Goal: Information Seeking & Learning: Learn about a topic

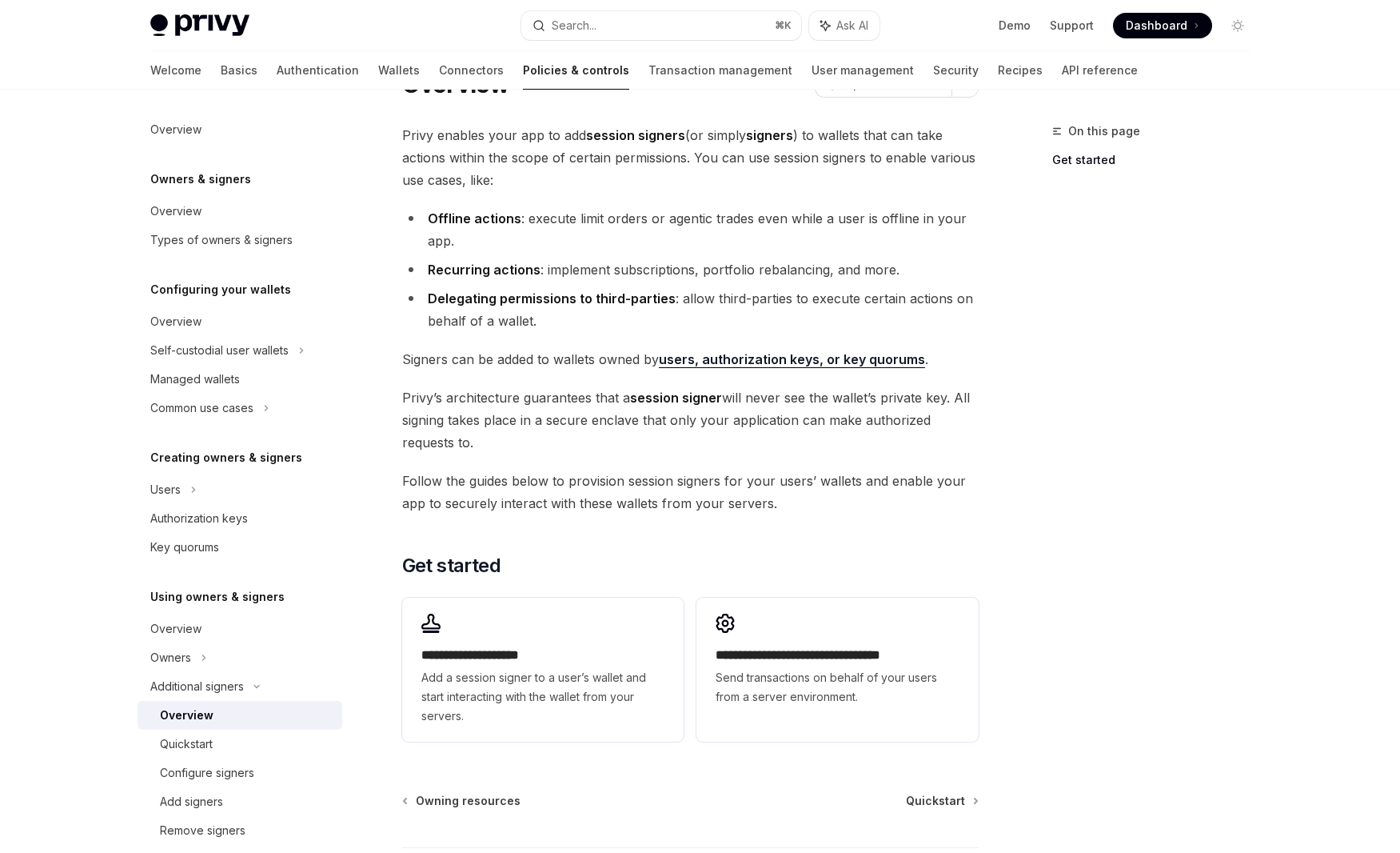
scroll to position [87, 0]
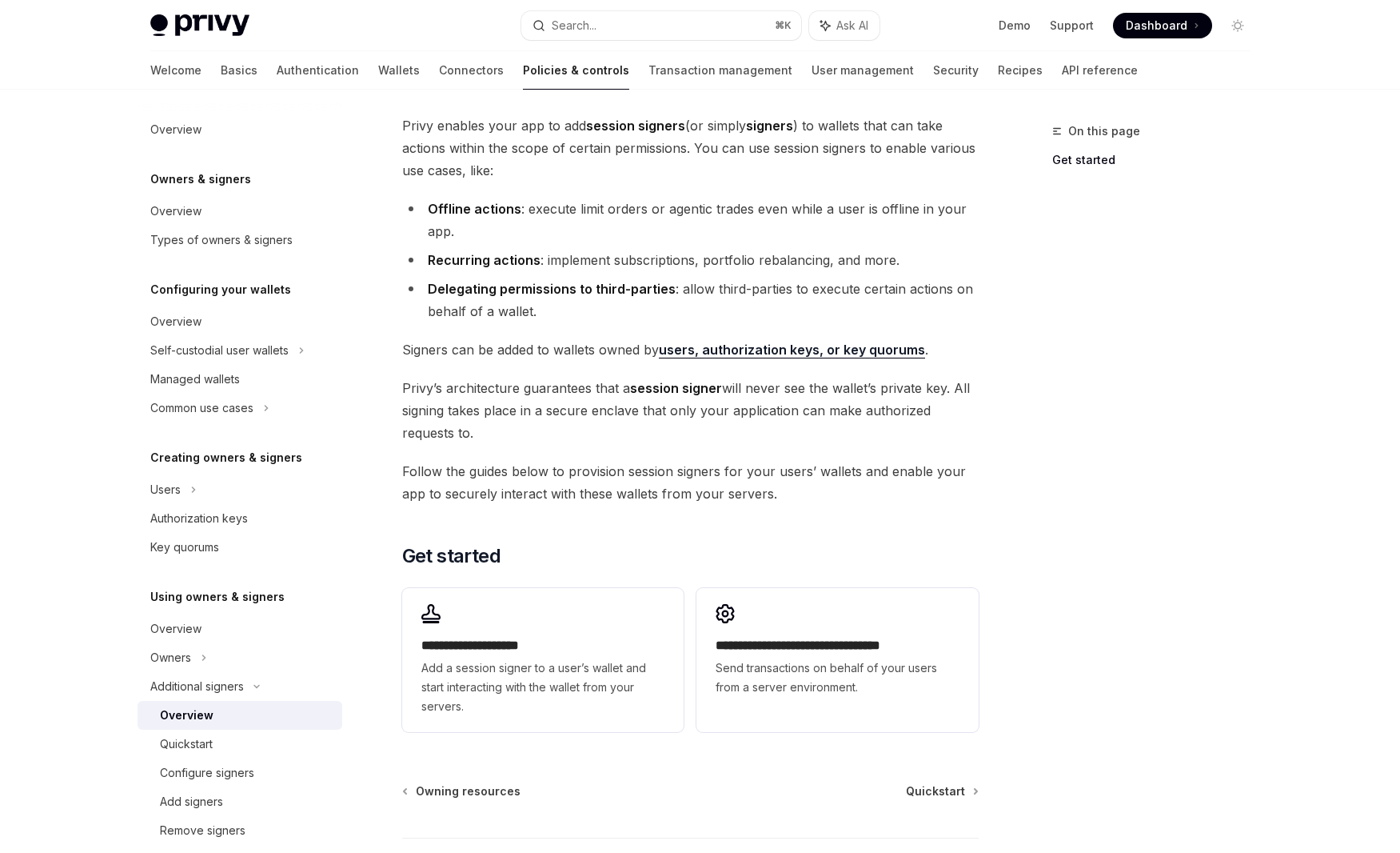
click at [1045, 440] on div "On this page Get started" at bounding box center [1141, 487] width 243 height 731
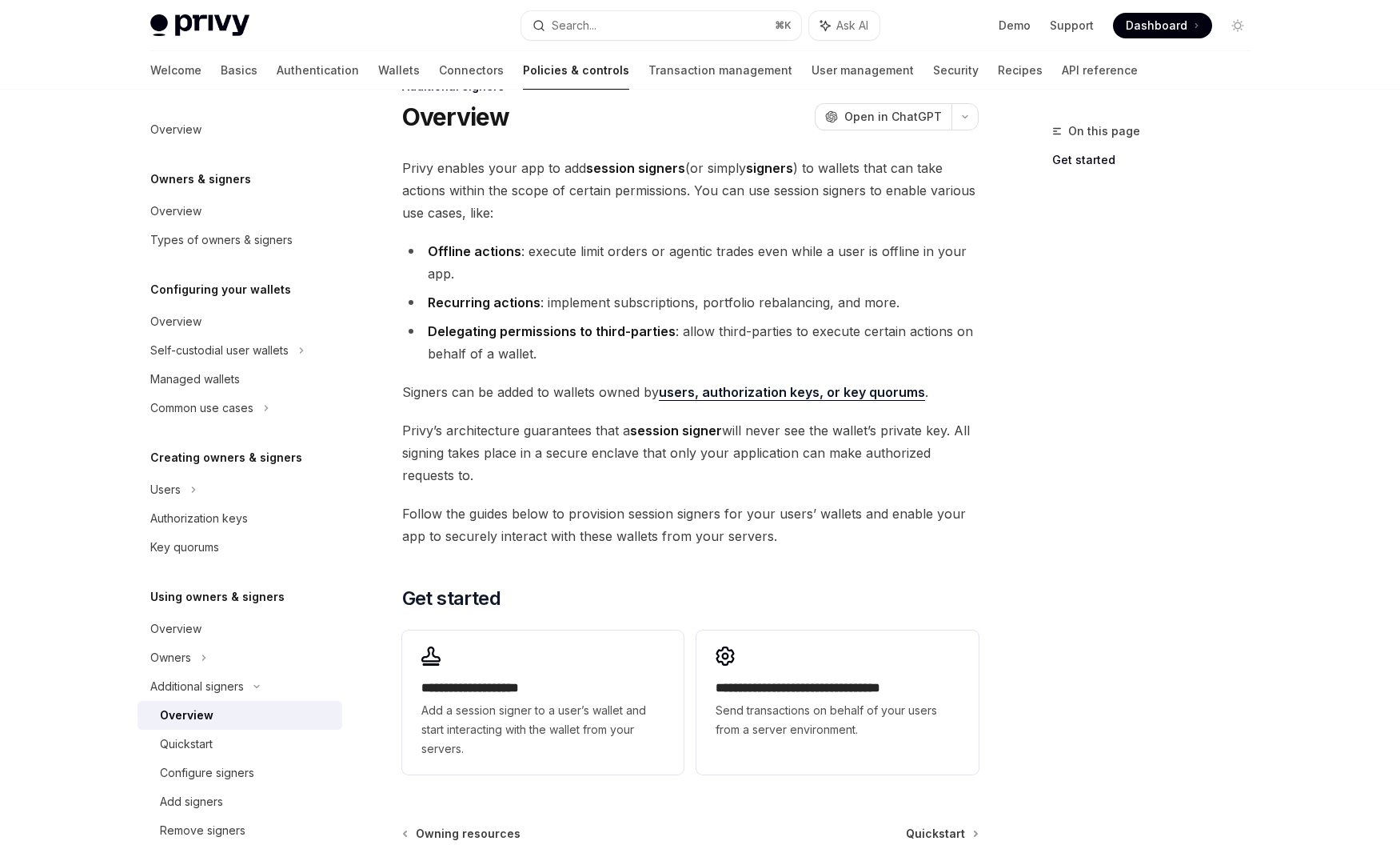
scroll to position [49, 0]
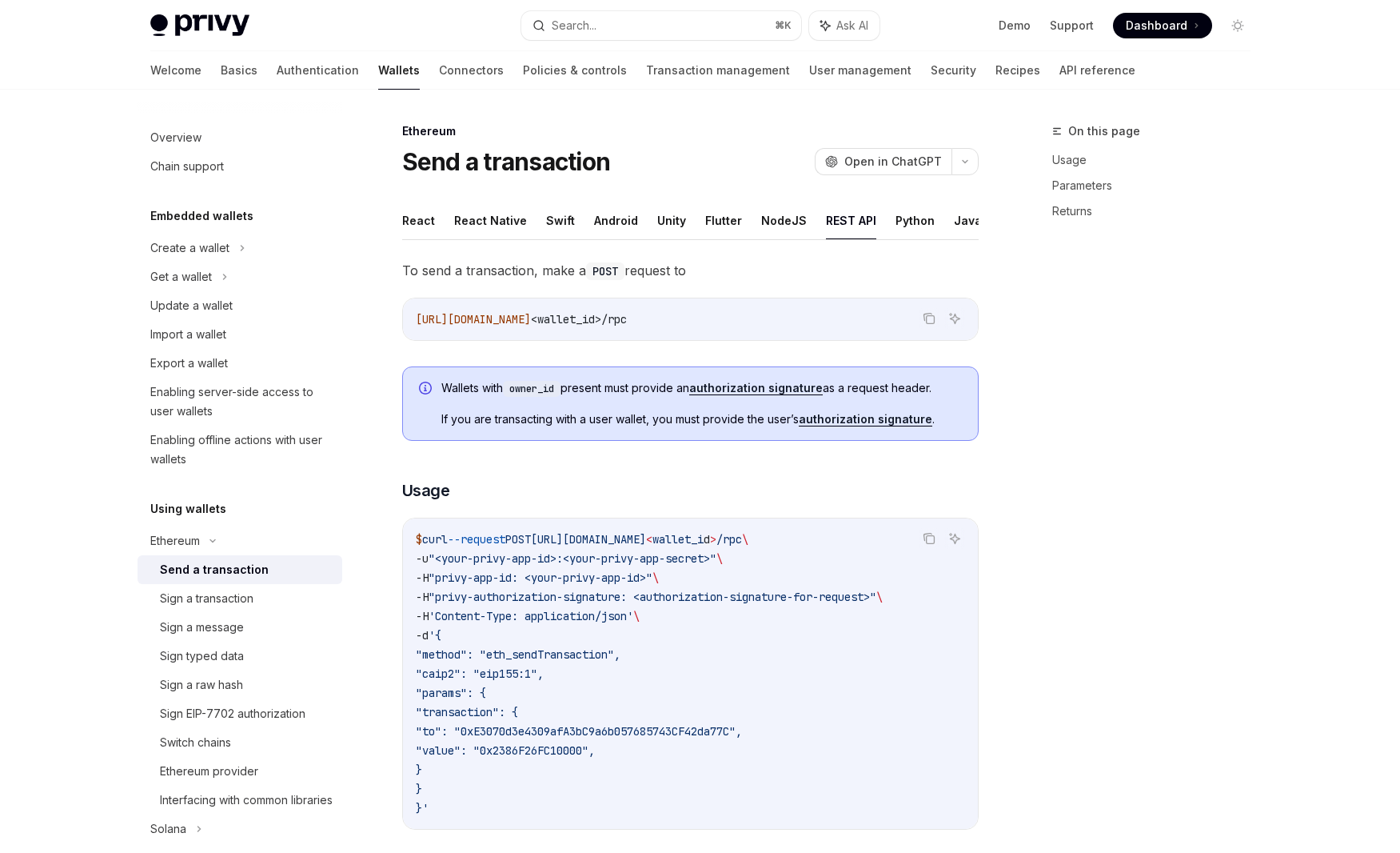
scroll to position [96, 0]
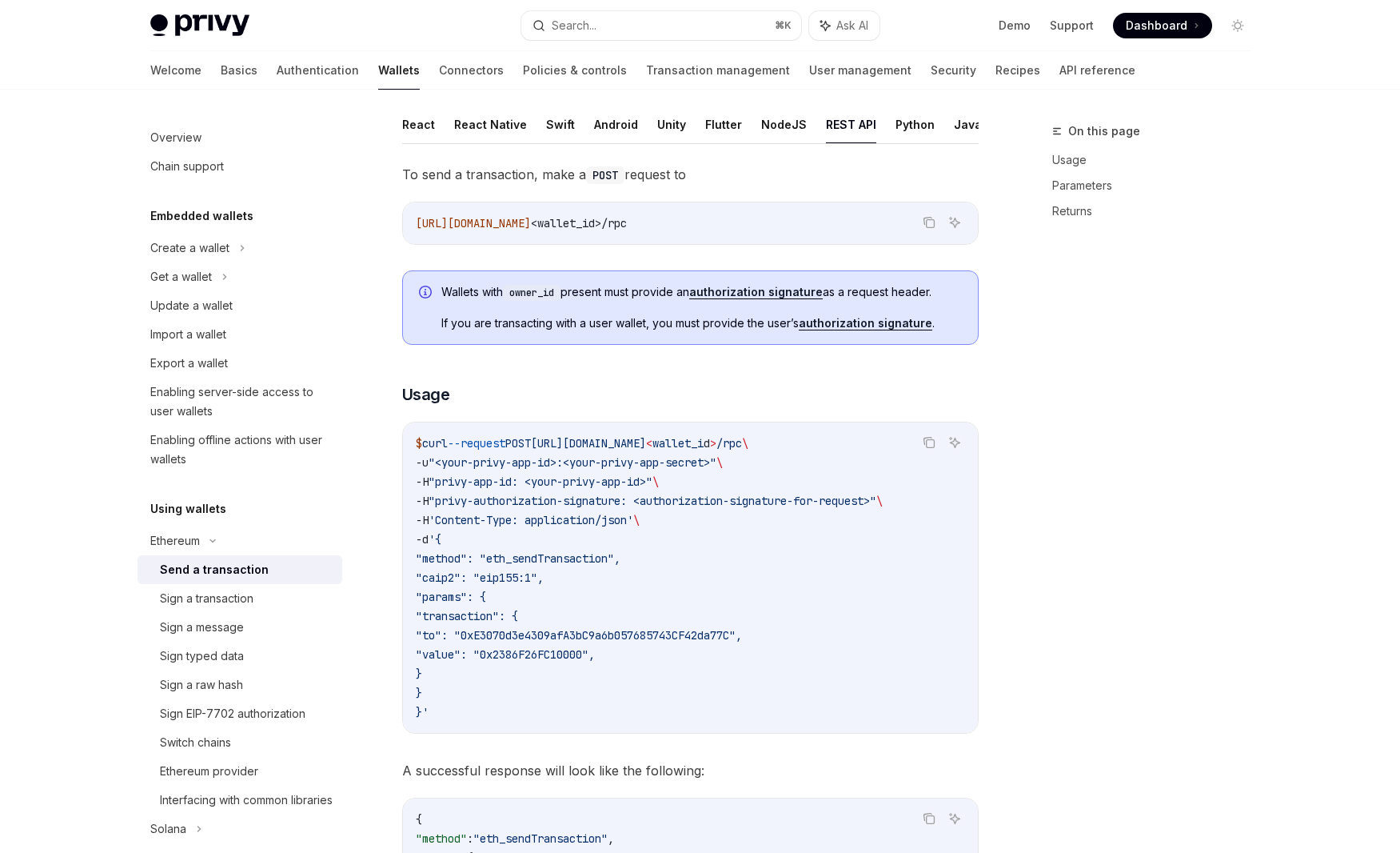
drag, startPoint x: 1110, startPoint y: 307, endPoint x: 1083, endPoint y: 311, distance: 27.3
click at [1110, 307] on div "On this page Usage Parameters Returns" at bounding box center [1141, 487] width 243 height 731
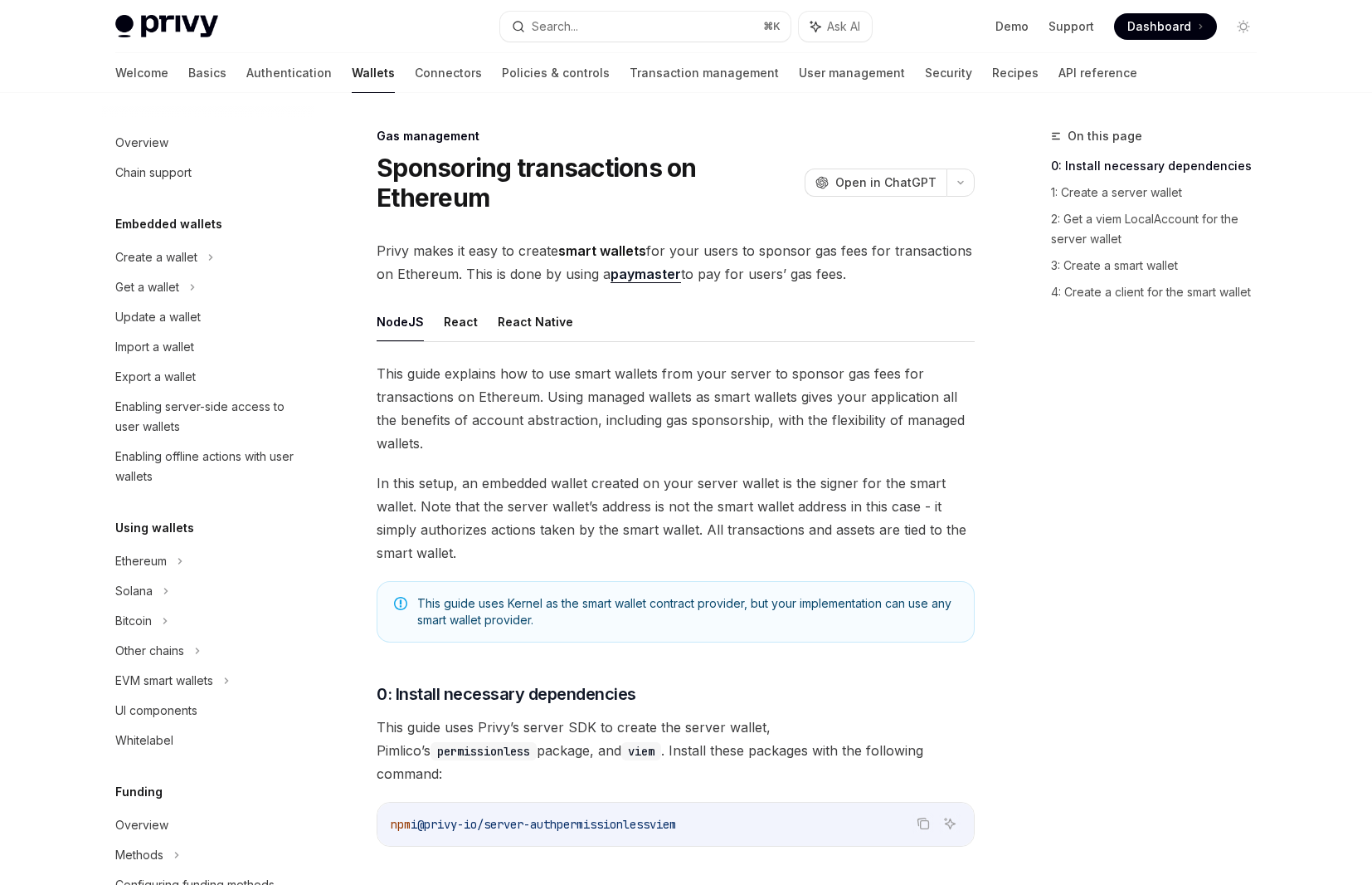
scroll to position [551, 0]
